Goal: Task Accomplishment & Management: Use online tool/utility

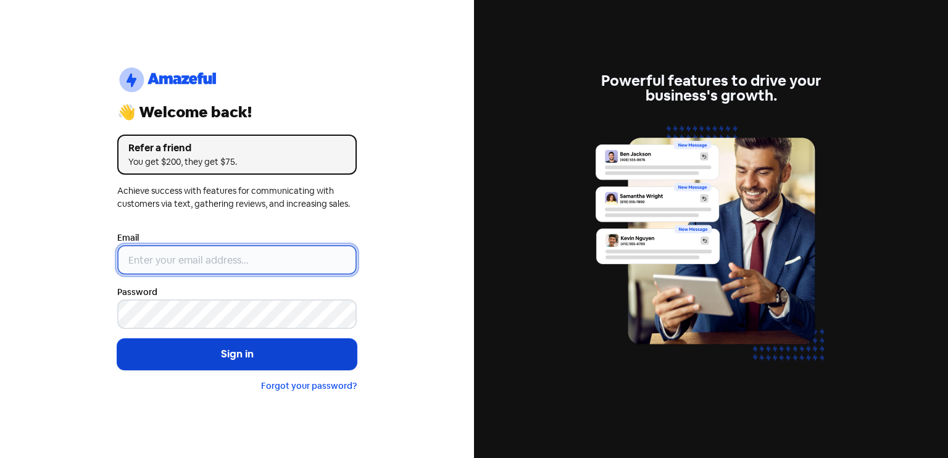
type input "[EMAIL_ADDRESS][DOMAIN_NAME]"
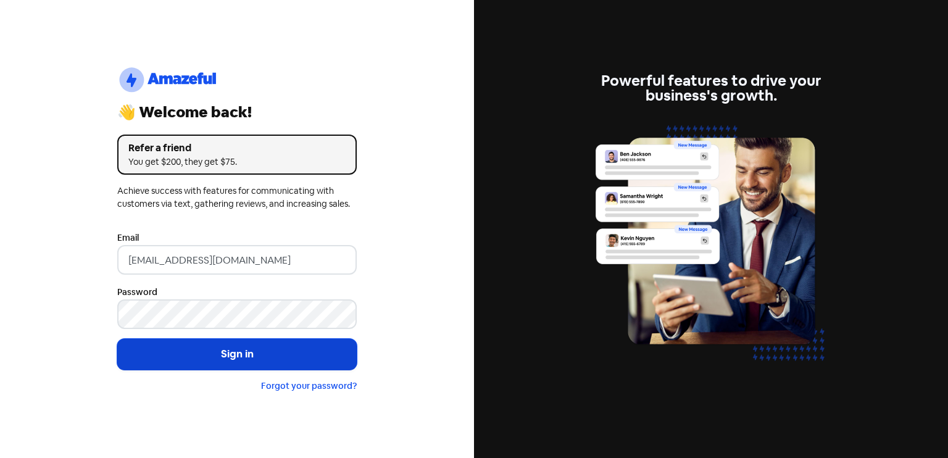
click at [226, 350] on button "Sign in" at bounding box center [236, 354] width 239 height 31
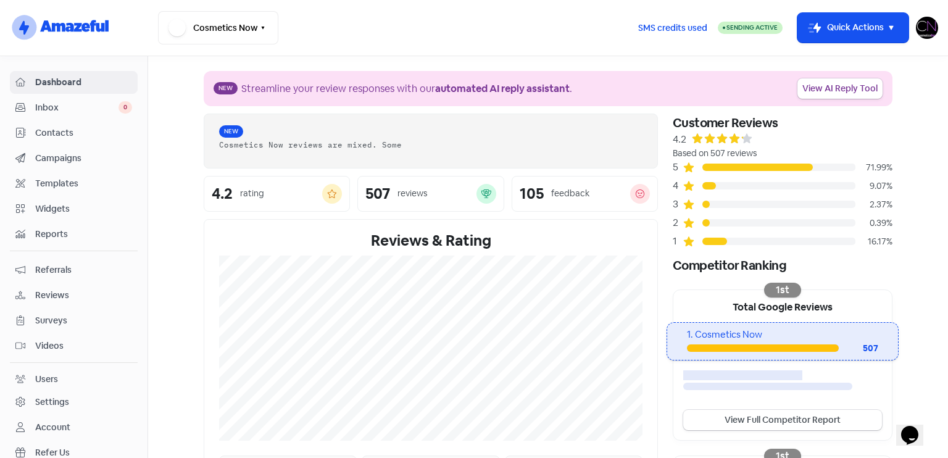
click at [68, 297] on span "Reviews" at bounding box center [83, 295] width 97 height 13
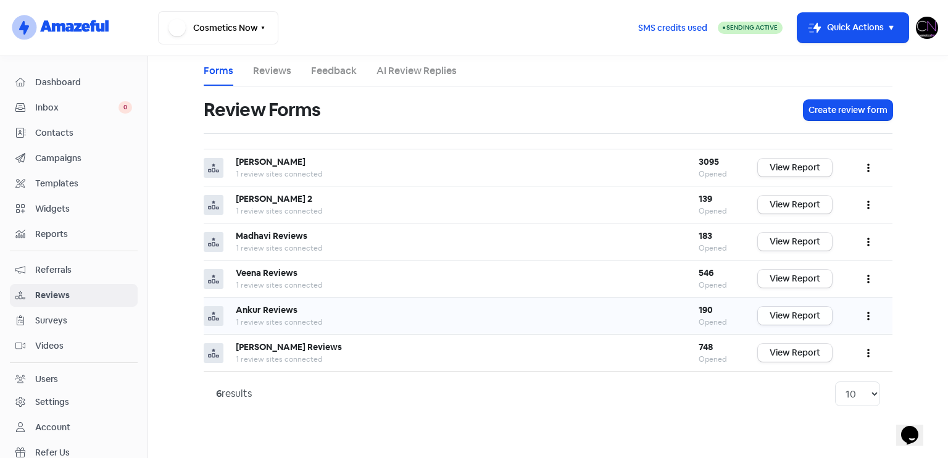
click at [824, 315] on link "View Report" at bounding box center [795, 316] width 74 height 18
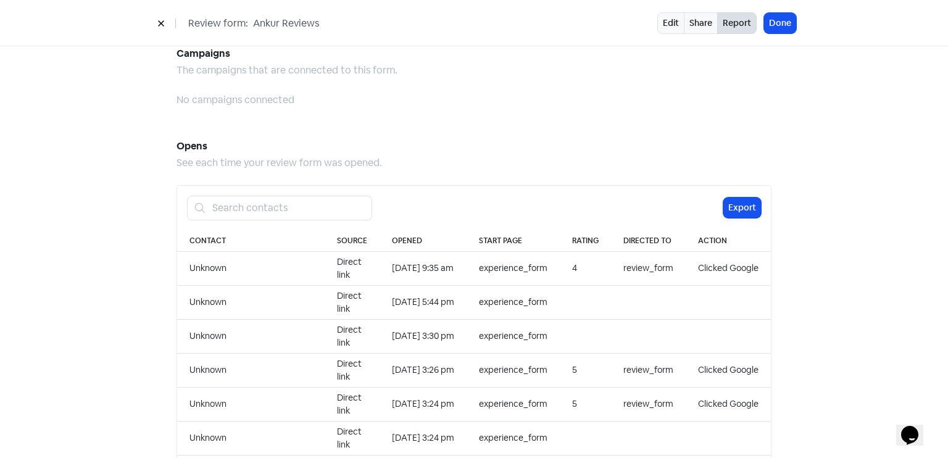
scroll to position [1268, 0]
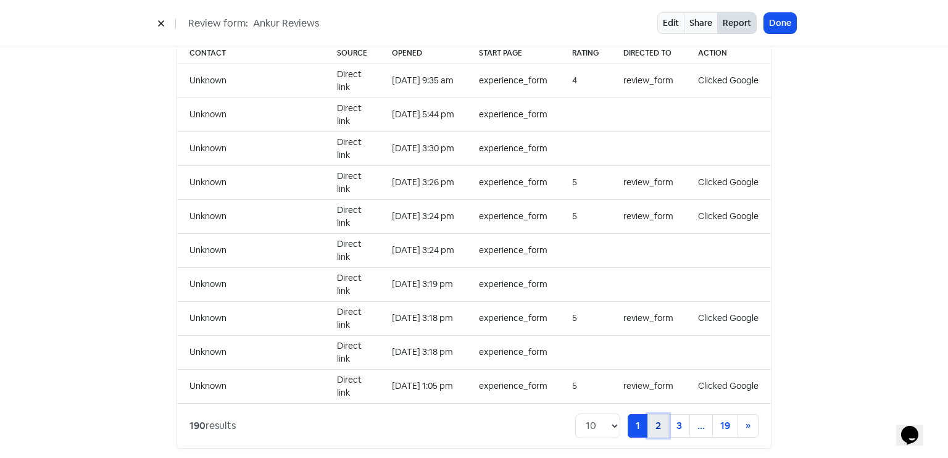
click at [656, 414] on link "2" at bounding box center [658, 425] width 22 height 23
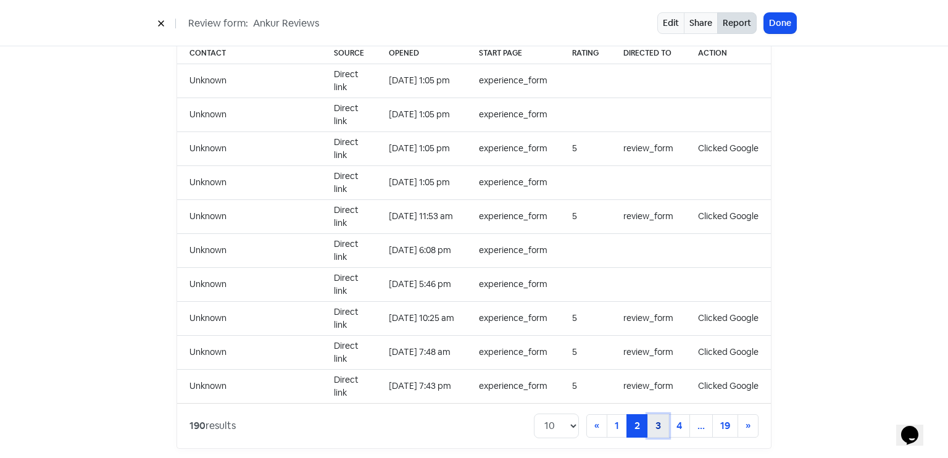
click at [658, 415] on link "3" at bounding box center [658, 425] width 22 height 23
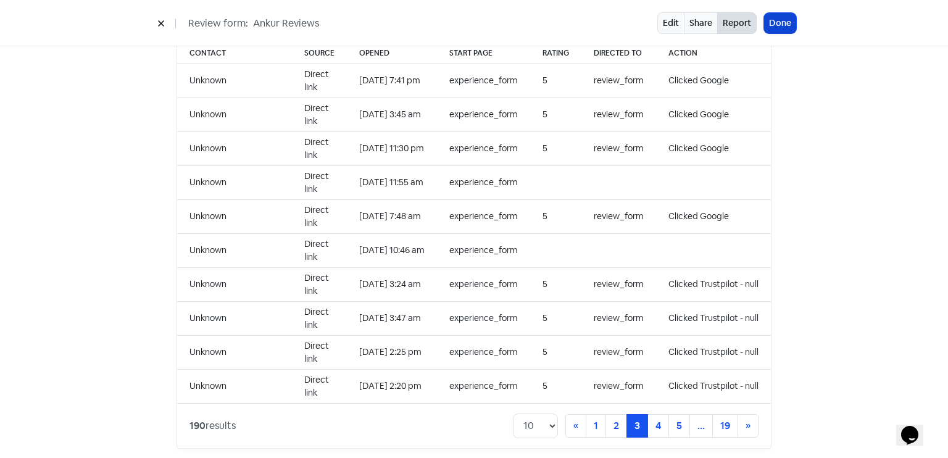
click at [774, 20] on button "Done" at bounding box center [780, 23] width 32 height 20
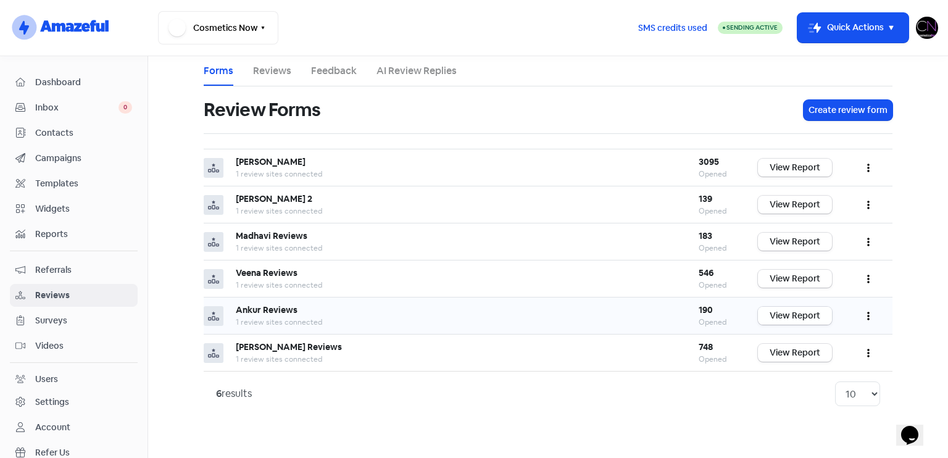
click at [824, 307] on link "View Report" at bounding box center [795, 316] width 74 height 18
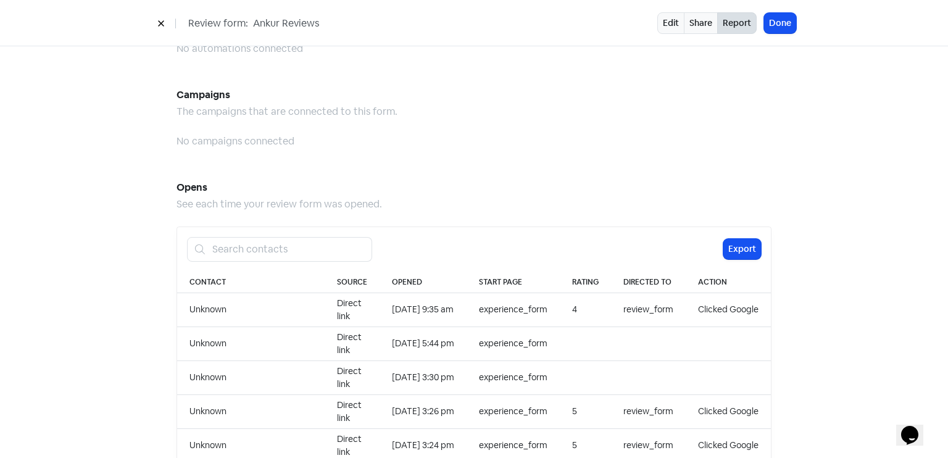
scroll to position [1268, 0]
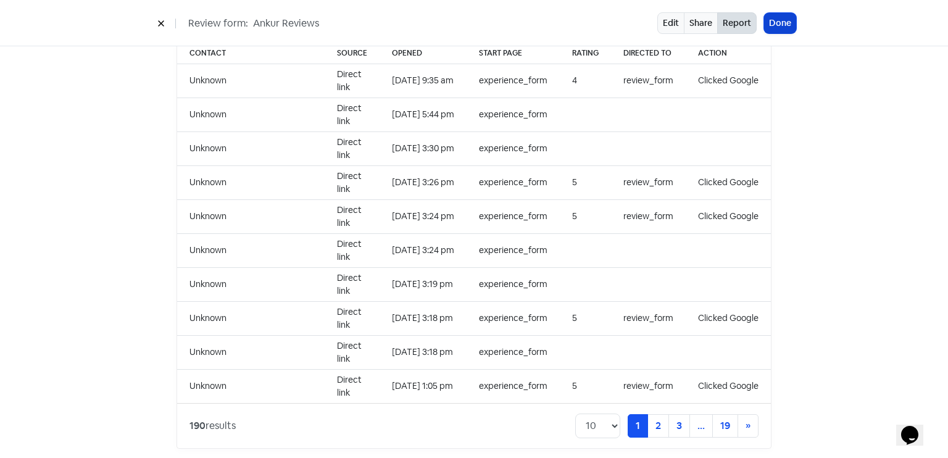
click at [781, 27] on button "Done" at bounding box center [780, 23] width 32 height 20
